Goal: Navigation & Orientation: Find specific page/section

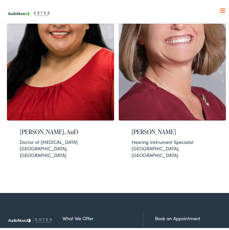
scroll to position [925, 0]
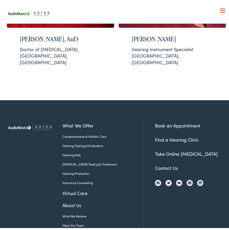
click at [77, 212] on link "What We Believe" at bounding box center [98, 214] width 73 height 5
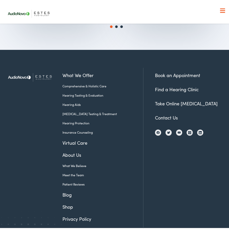
scroll to position [870, 0]
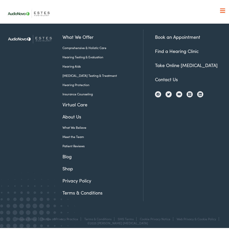
click at [77, 133] on link "Meet the Team" at bounding box center [98, 135] width 73 height 5
